Goal: Information Seeking & Learning: Learn about a topic

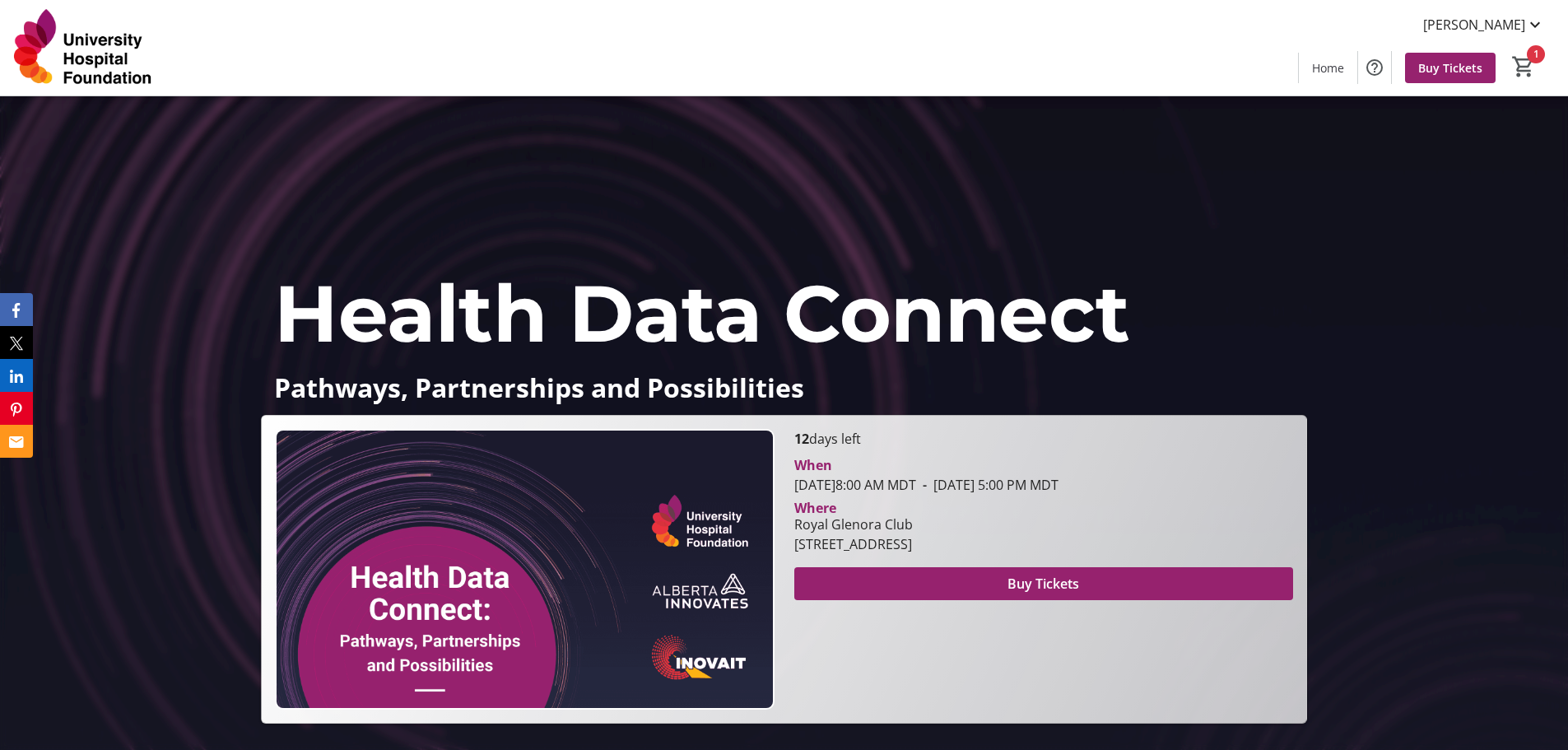
scroll to position [75, 0]
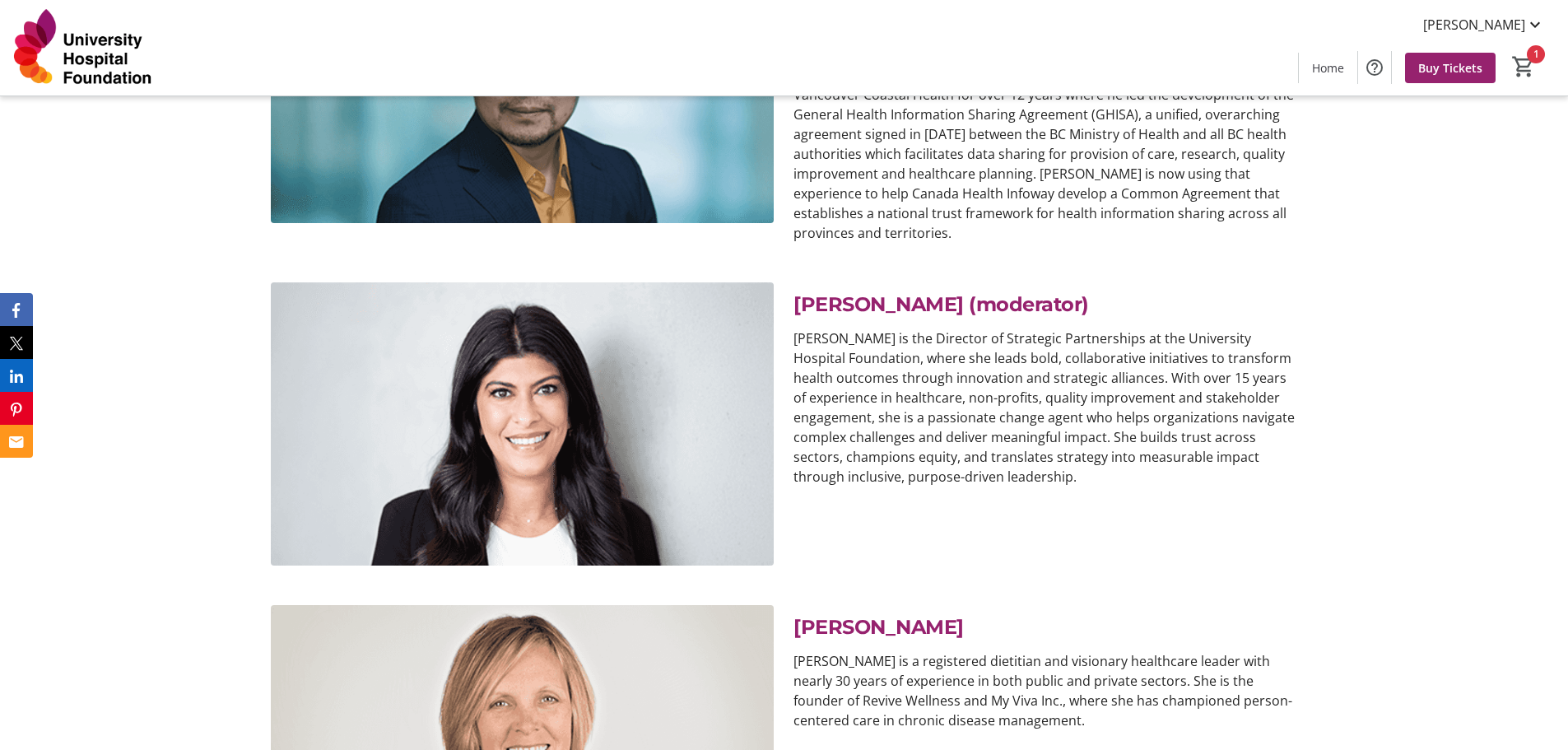
scroll to position [9983, 0]
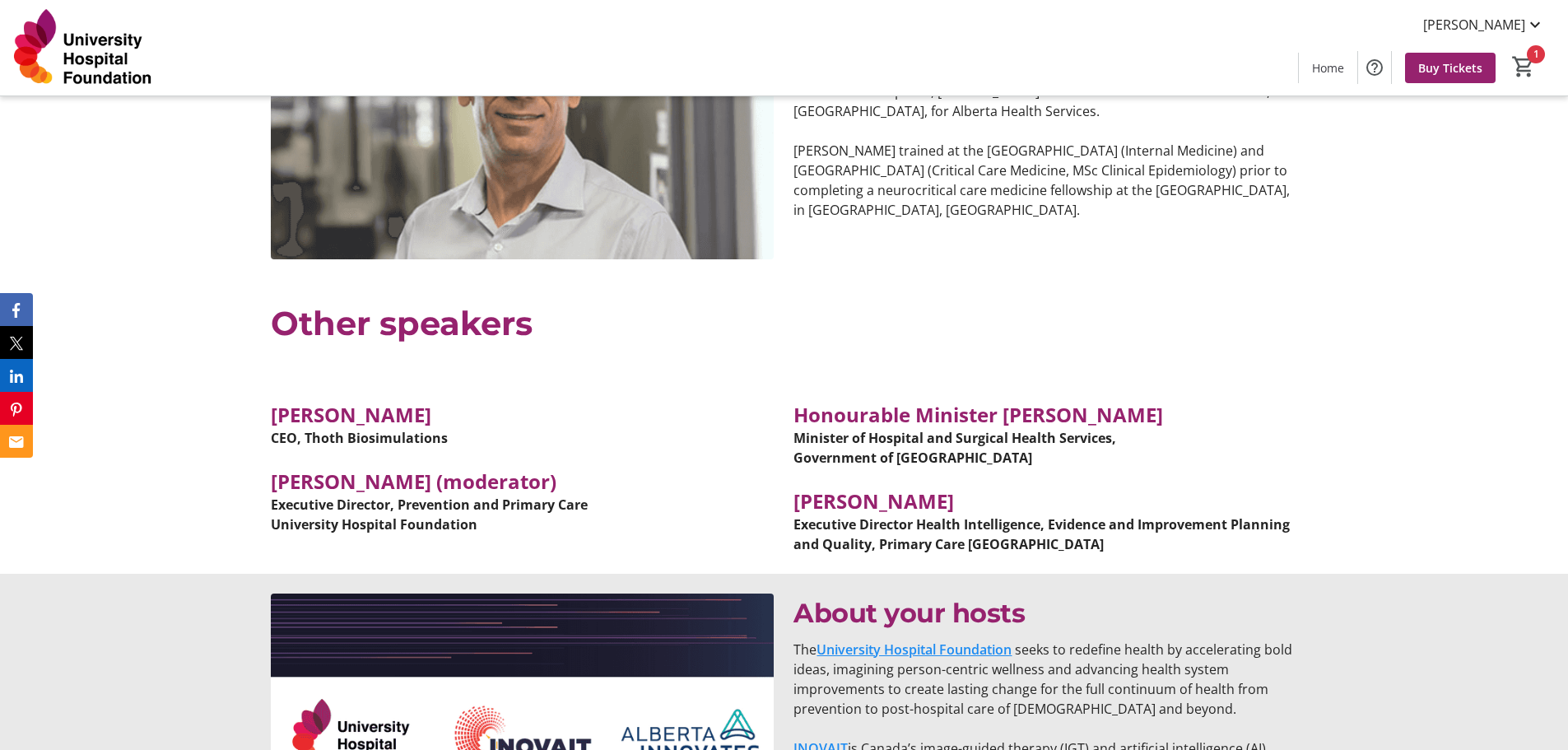
scroll to position [11231, 0]
